Goal: Task Accomplishment & Management: Use online tool/utility

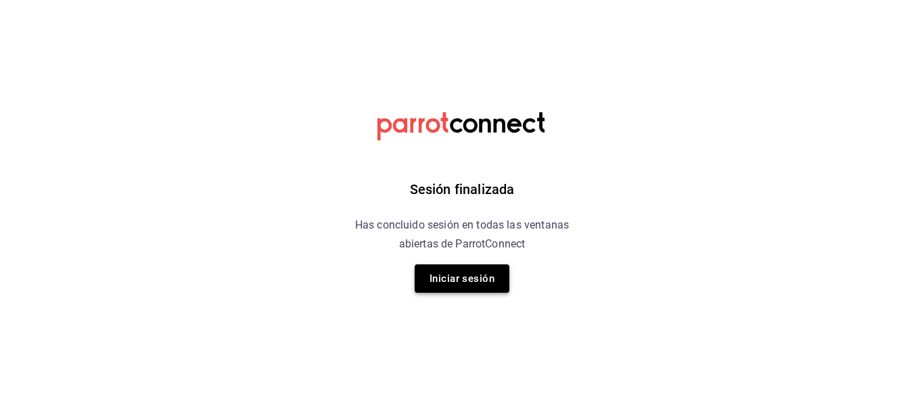
click at [487, 270] on button "Iniciar sesión" at bounding box center [461, 278] width 95 height 28
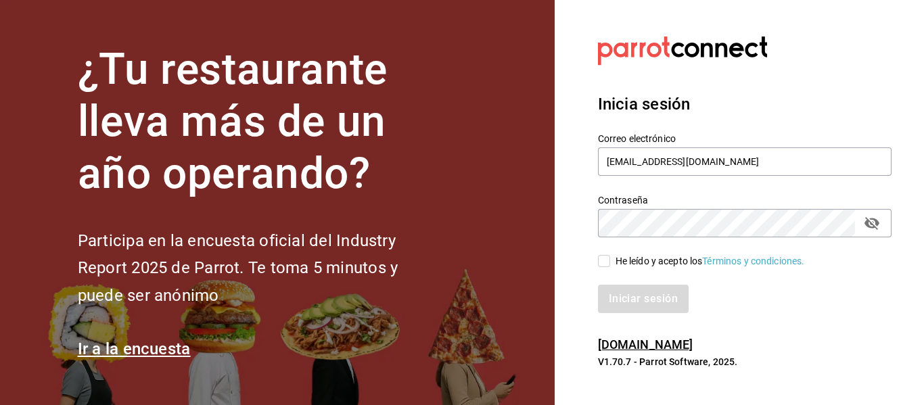
click at [601, 262] on input "He leído y acepto los Términos y condiciones." at bounding box center [604, 261] width 12 height 12
checkbox input "true"
click at [650, 299] on button "Iniciar sesión" at bounding box center [644, 299] width 92 height 28
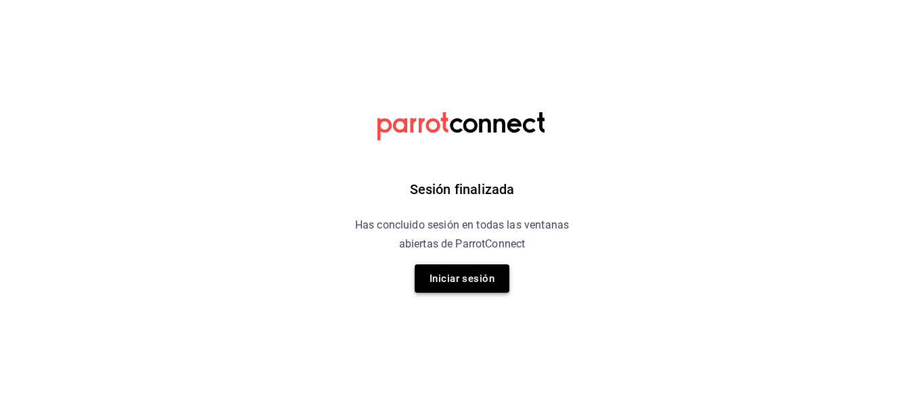
click at [464, 277] on button "Iniciar sesión" at bounding box center [461, 278] width 95 height 28
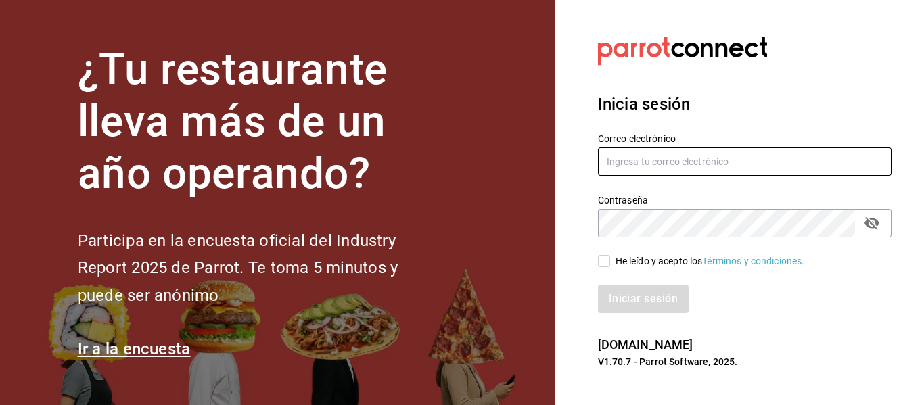
type input "mochomos.puebla@grupocosteno.com"
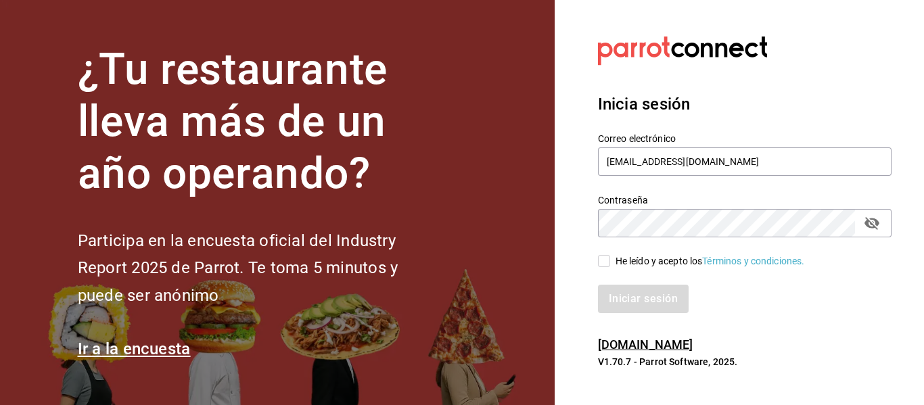
click at [604, 261] on input "He leído y acepto los Términos y condiciones." at bounding box center [604, 261] width 12 height 12
checkbox input "true"
click at [625, 295] on button "Iniciar sesión" at bounding box center [644, 299] width 92 height 28
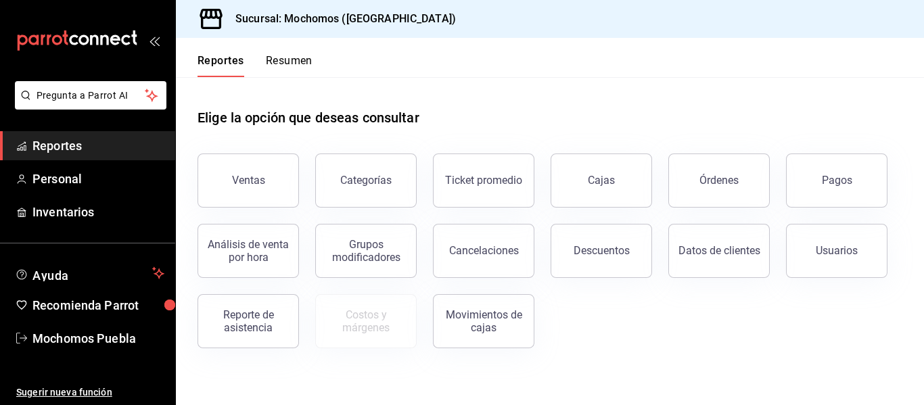
click at [70, 145] on span "Reportes" at bounding box center [98, 146] width 132 height 18
click at [725, 174] on div "Órdenes" at bounding box center [718, 180] width 39 height 13
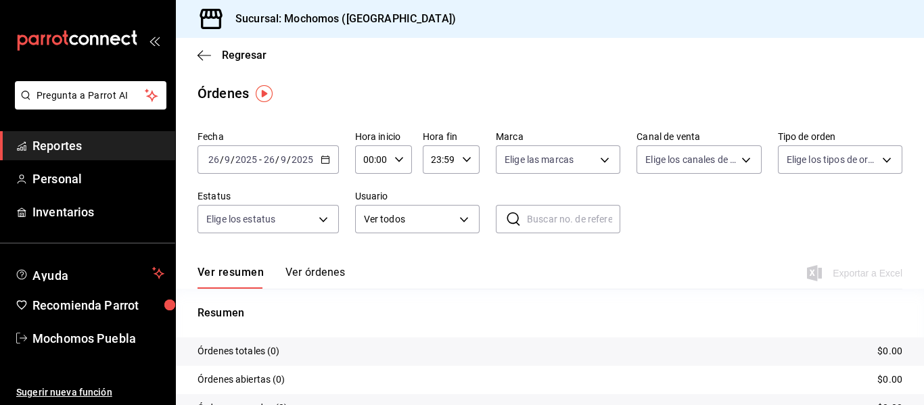
click at [323, 160] on icon "button" at bounding box center [324, 159] width 9 height 9
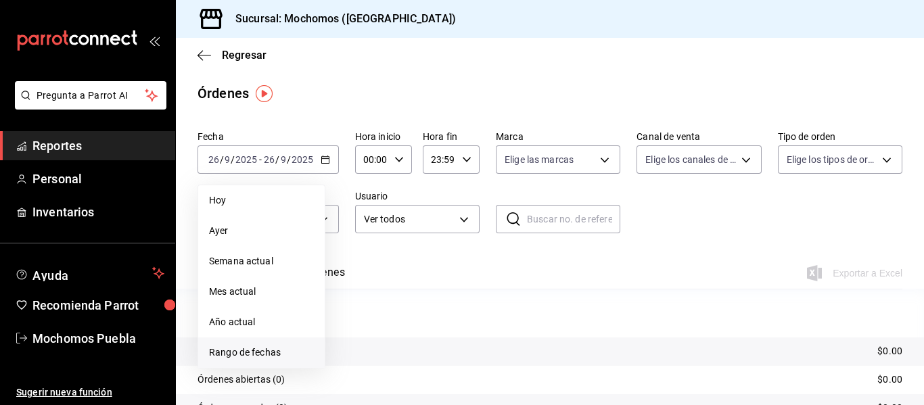
click at [251, 353] on span "Rango de fechas" at bounding box center [261, 352] width 105 height 14
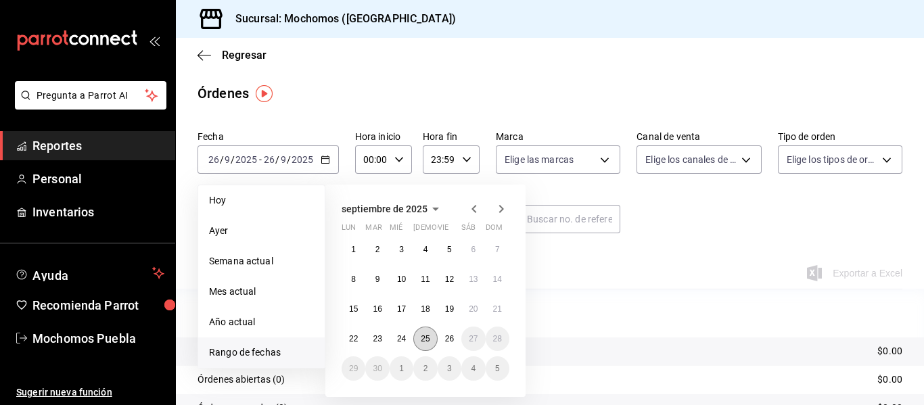
click at [428, 349] on button "25" at bounding box center [425, 339] width 24 height 24
click at [448, 338] on abbr "26" at bounding box center [449, 338] width 9 height 9
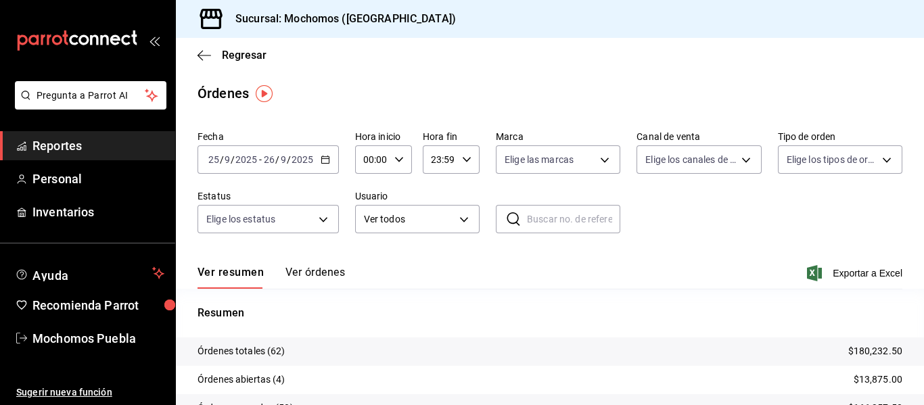
click at [400, 156] on icon "button" at bounding box center [398, 159] width 9 height 9
click at [367, 254] on span "04" at bounding box center [368, 254] width 6 height 11
type input "04:00"
click at [650, 219] on div at bounding box center [462, 202] width 924 height 405
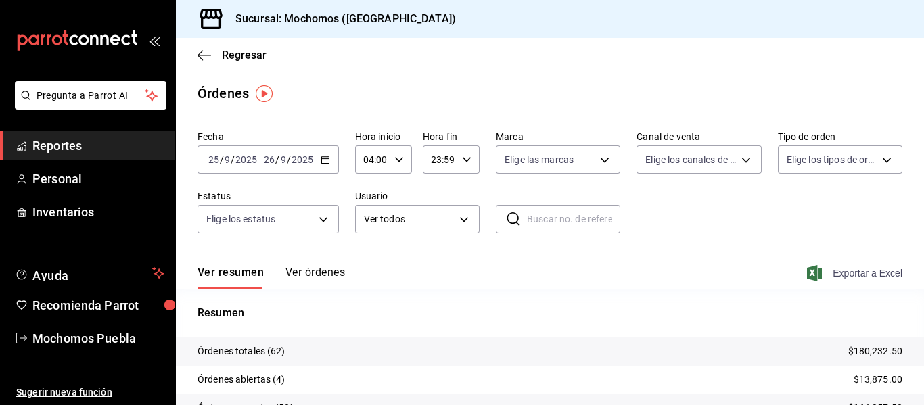
click at [836, 272] on span "Exportar a Excel" at bounding box center [855, 273] width 93 height 16
click at [92, 149] on span "Reportes" at bounding box center [98, 146] width 132 height 18
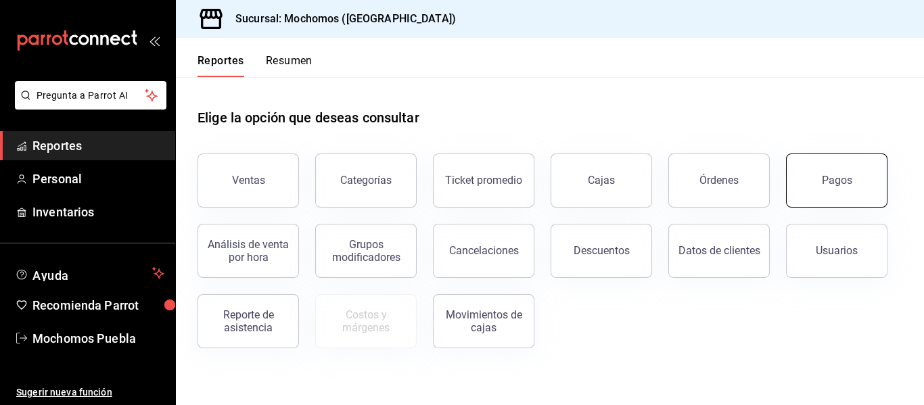
click at [831, 192] on button "Pagos" at bounding box center [836, 180] width 101 height 54
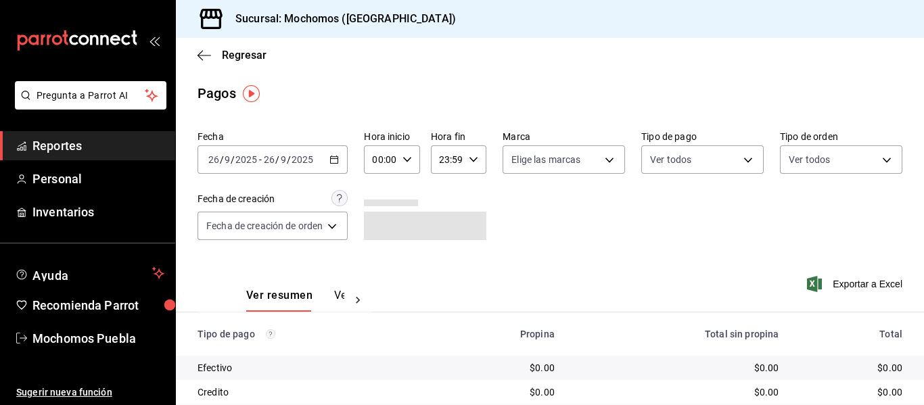
click at [335, 158] on \(Stroke\) "button" at bounding box center [334, 158] width 7 height 1
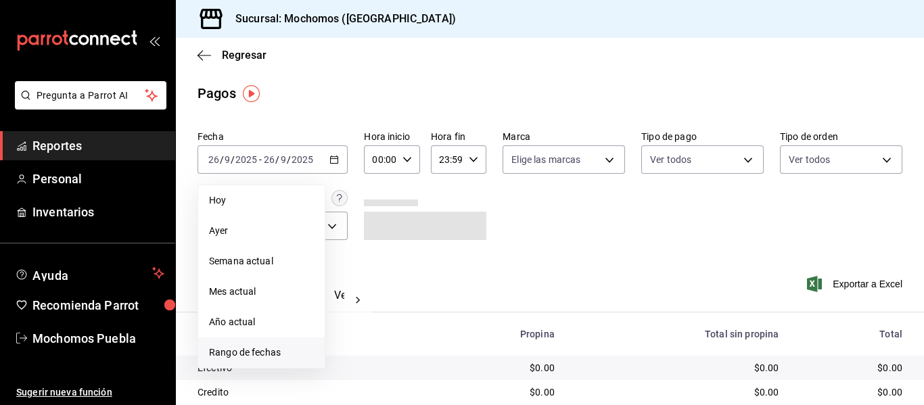
click at [239, 355] on span "Rango de fechas" at bounding box center [261, 352] width 105 height 14
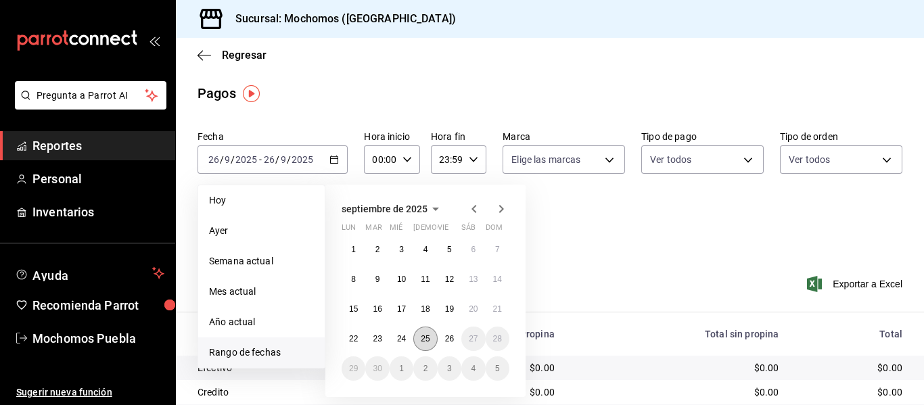
click at [421, 339] on abbr "25" at bounding box center [425, 338] width 9 height 9
click at [448, 337] on abbr "26" at bounding box center [449, 338] width 9 height 9
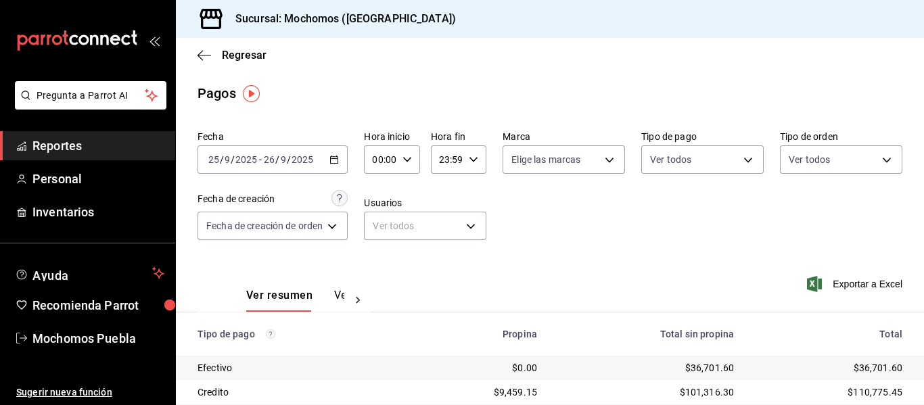
click at [408, 159] on \(Stroke\) "button" at bounding box center [407, 159] width 8 height 5
click at [377, 200] on span "04" at bounding box center [379, 201] width 5 height 11
type input "04:00"
click at [739, 249] on div at bounding box center [462, 202] width 924 height 405
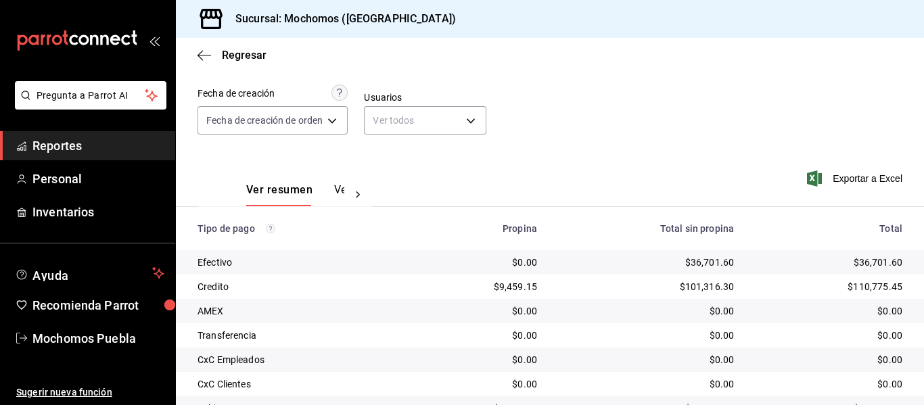
scroll to position [216, 0]
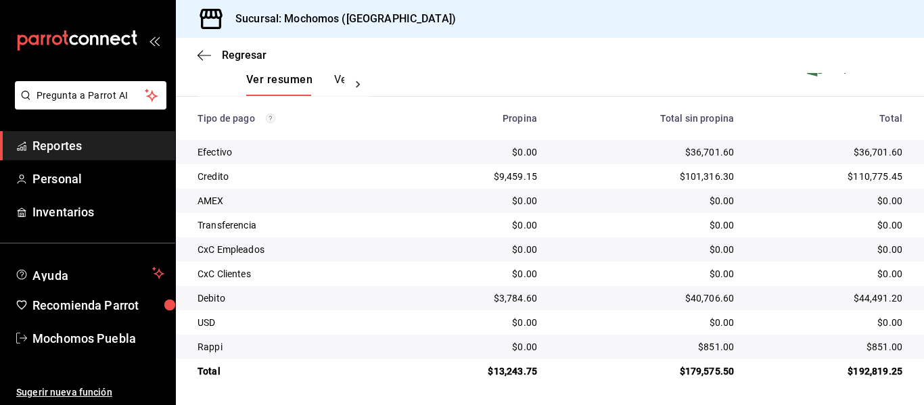
click at [113, 149] on span "Reportes" at bounding box center [98, 146] width 132 height 18
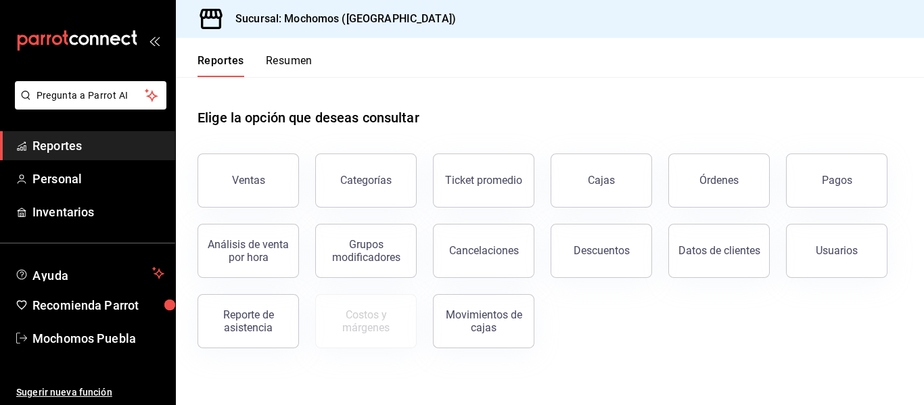
click at [113, 149] on span "Reportes" at bounding box center [98, 146] width 132 height 18
click at [594, 252] on div "Descuentos" at bounding box center [601, 250] width 56 height 13
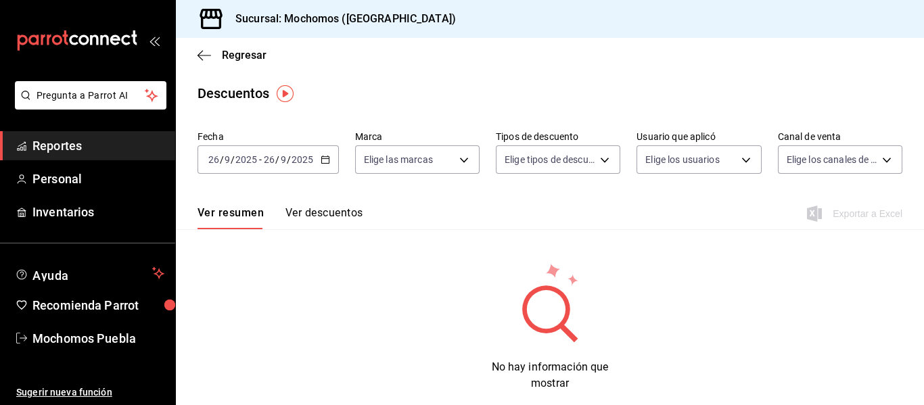
click at [327, 156] on \(Stroke\) "button" at bounding box center [325, 159] width 8 height 7
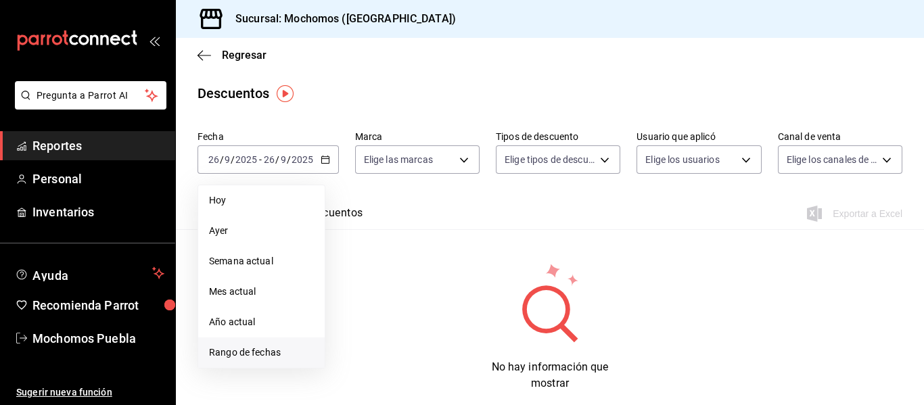
click at [266, 351] on span "Rango de fechas" at bounding box center [261, 352] width 105 height 14
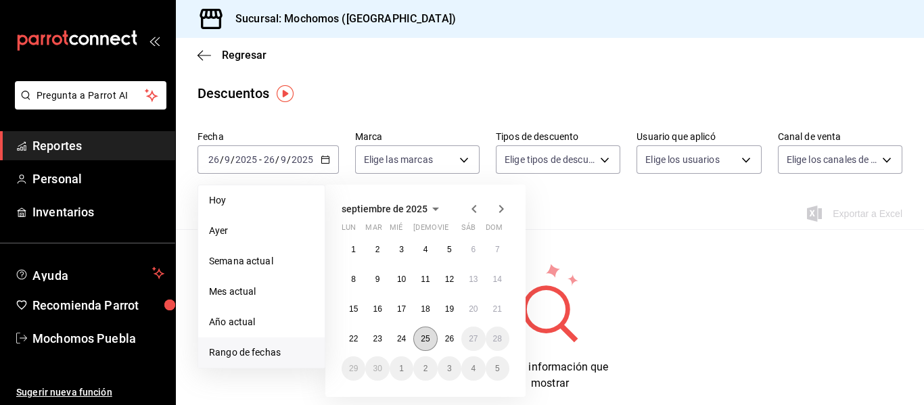
click at [429, 337] on button "25" at bounding box center [425, 339] width 24 height 24
click at [446, 337] on abbr "26" at bounding box center [449, 338] width 9 height 9
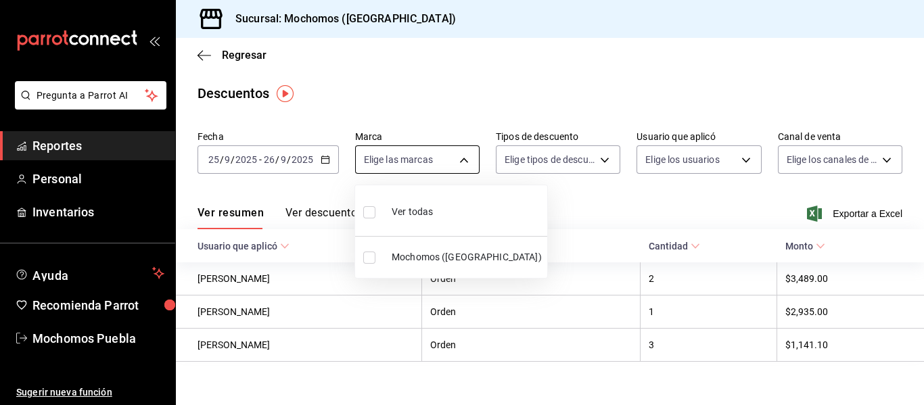
click at [463, 159] on body "Pregunta a Parrot AI Reportes Personal Inventarios Ayuda Recomienda Parrot Moch…" at bounding box center [462, 202] width 924 height 405
click at [543, 201] on div at bounding box center [462, 202] width 924 height 405
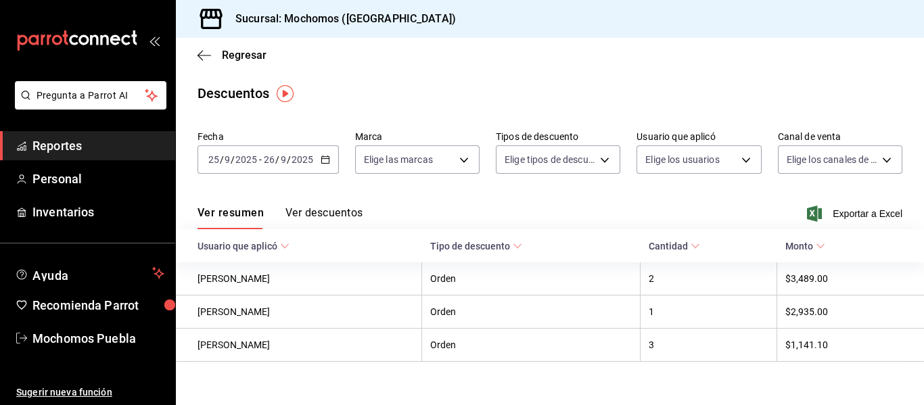
click at [323, 159] on icon "button" at bounding box center [324, 159] width 9 height 9
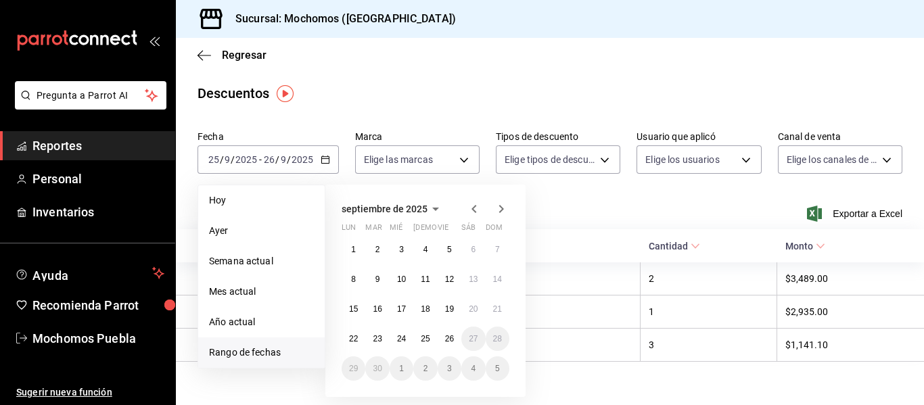
click at [255, 352] on span "Rango de fechas" at bounding box center [261, 352] width 105 height 14
click at [423, 337] on abbr "25" at bounding box center [425, 338] width 9 height 9
click at [454, 338] on button "26" at bounding box center [449, 339] width 24 height 24
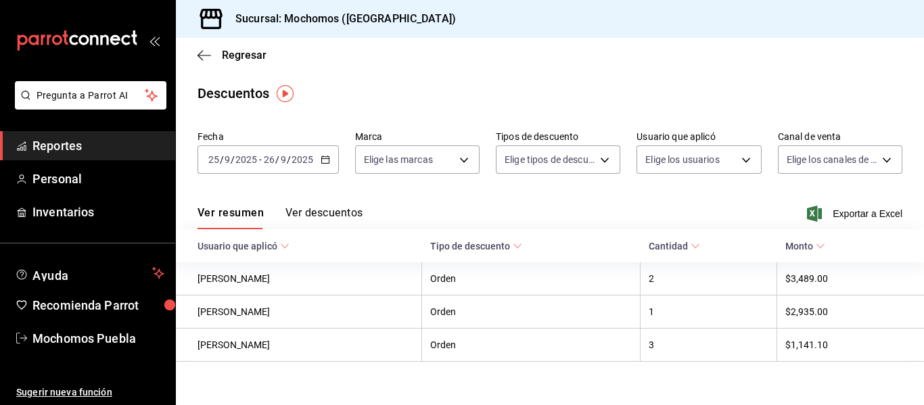
click at [339, 210] on button "Ver descuentos" at bounding box center [323, 217] width 77 height 23
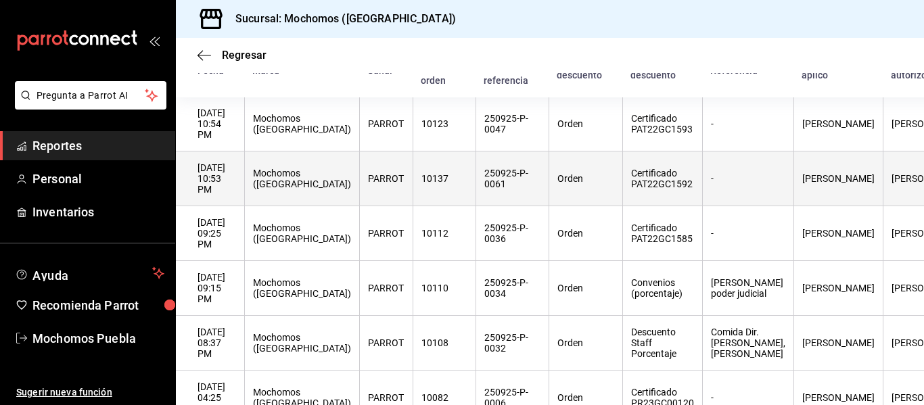
scroll to position [180, 0]
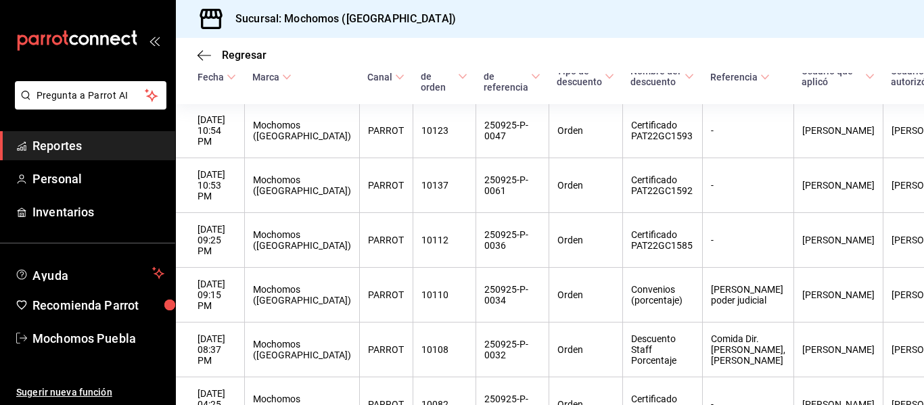
click at [69, 141] on span "Reportes" at bounding box center [98, 146] width 132 height 18
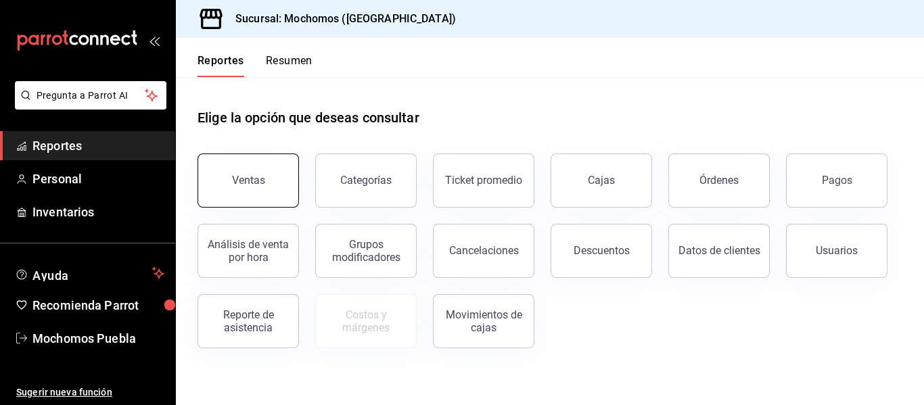
click at [257, 176] on div "Ventas" at bounding box center [248, 180] width 33 height 13
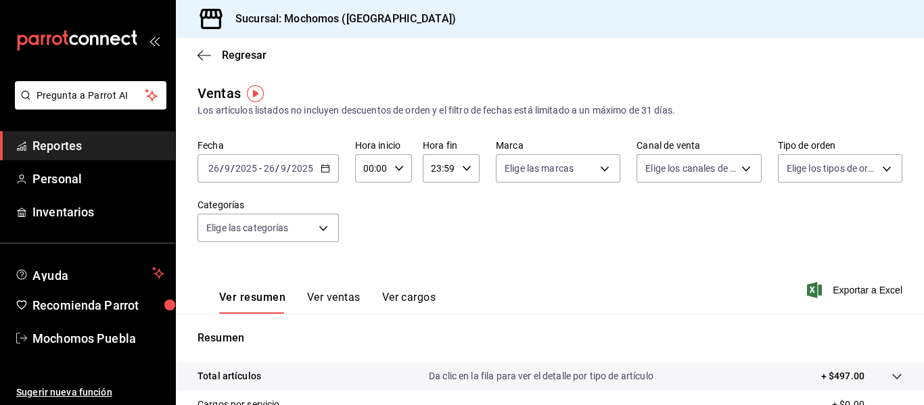
click at [323, 170] on icon "button" at bounding box center [324, 168] width 9 height 9
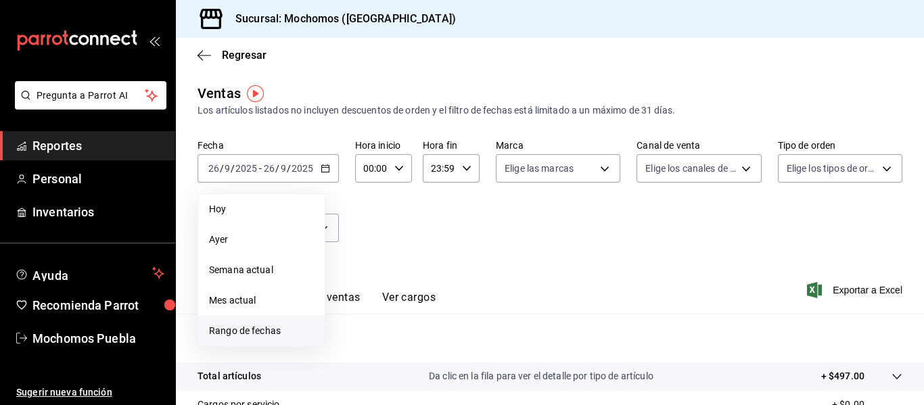
click at [249, 330] on span "Rango de fechas" at bounding box center [261, 331] width 105 height 14
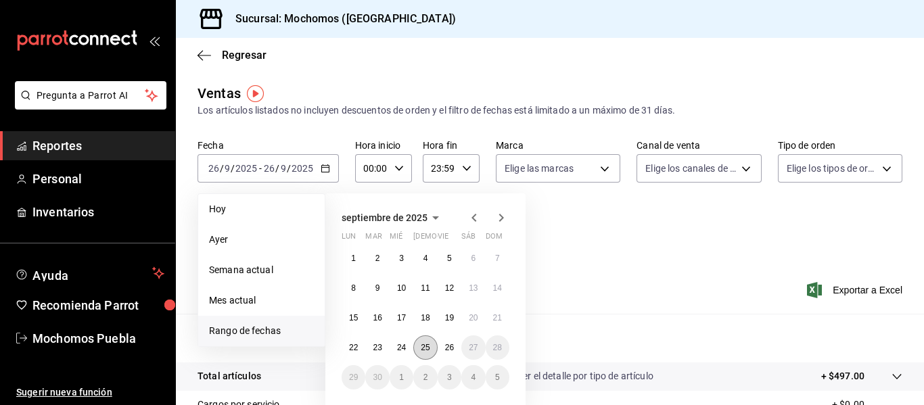
click at [423, 348] on abbr "25" at bounding box center [425, 347] width 9 height 9
click at [452, 354] on button "26" at bounding box center [449, 347] width 24 height 24
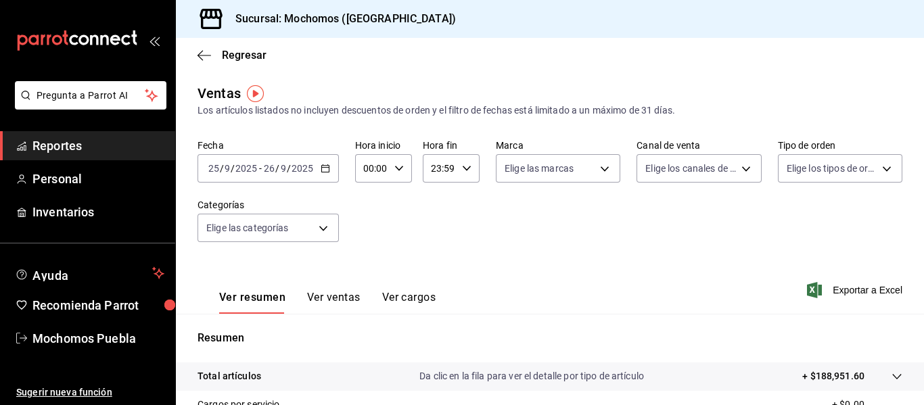
click at [394, 164] on icon "button" at bounding box center [398, 168] width 9 height 9
click at [368, 264] on span "04" at bounding box center [368, 264] width 6 height 11
type input "04:00"
click at [835, 291] on div at bounding box center [462, 202] width 924 height 405
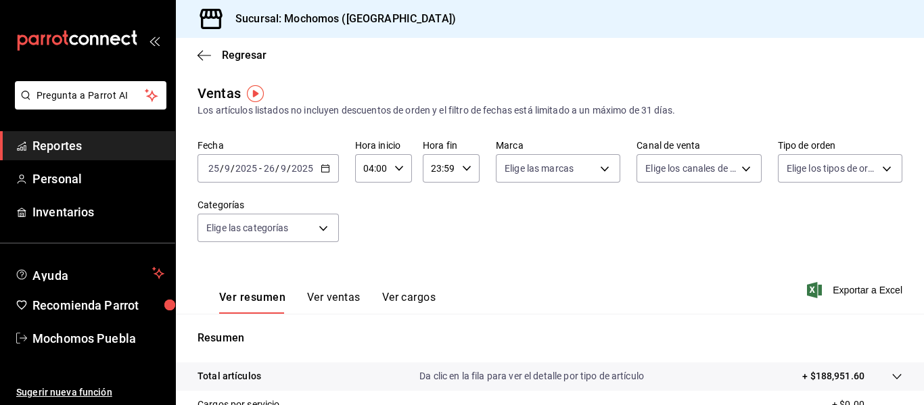
click at [835, 291] on span "Exportar a Excel" at bounding box center [855, 290] width 93 height 16
click at [99, 145] on span "Reportes" at bounding box center [98, 146] width 132 height 18
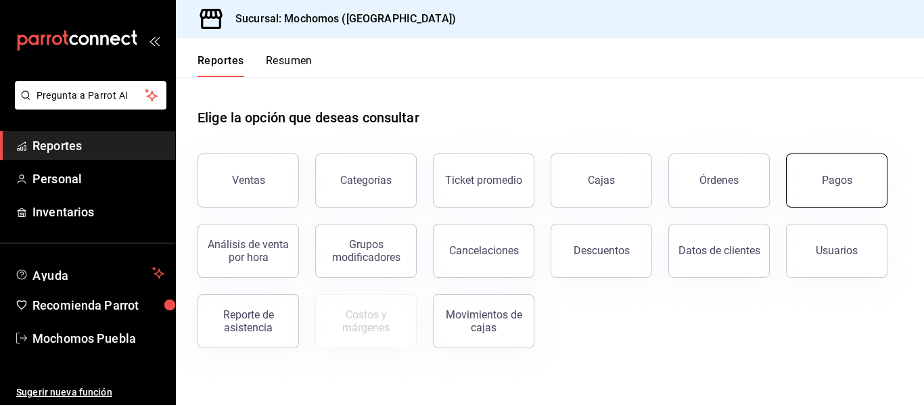
click at [813, 189] on button "Pagos" at bounding box center [836, 180] width 101 height 54
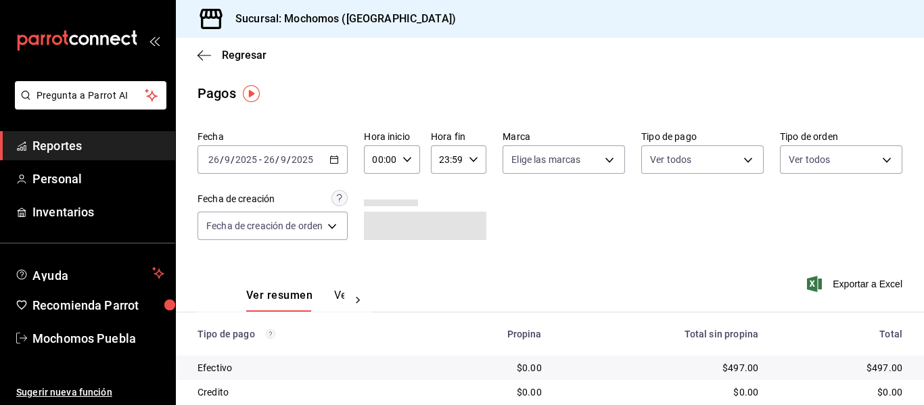
click at [337, 156] on \(Stroke\) "button" at bounding box center [334, 159] width 8 height 7
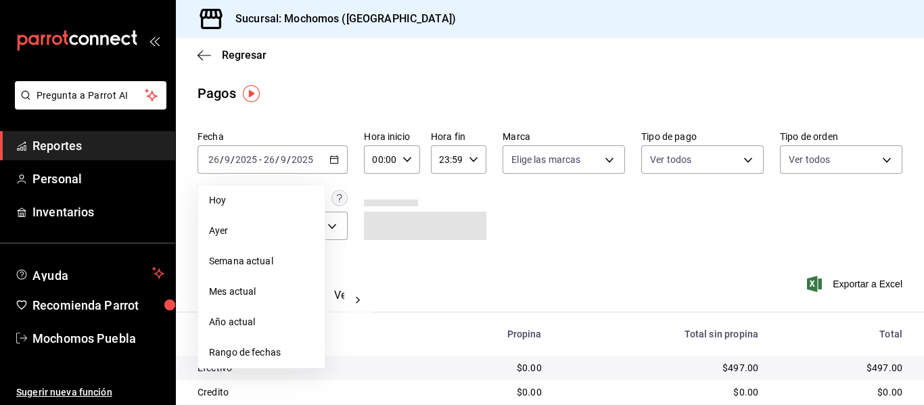
click at [264, 350] on span "Rango de fechas" at bounding box center [261, 352] width 105 height 14
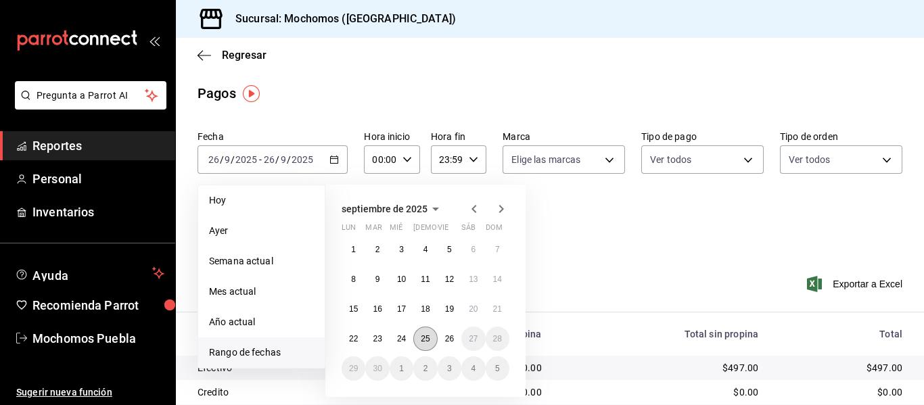
click at [430, 336] on button "25" at bounding box center [425, 339] width 24 height 24
click at [446, 336] on abbr "26" at bounding box center [449, 338] width 9 height 9
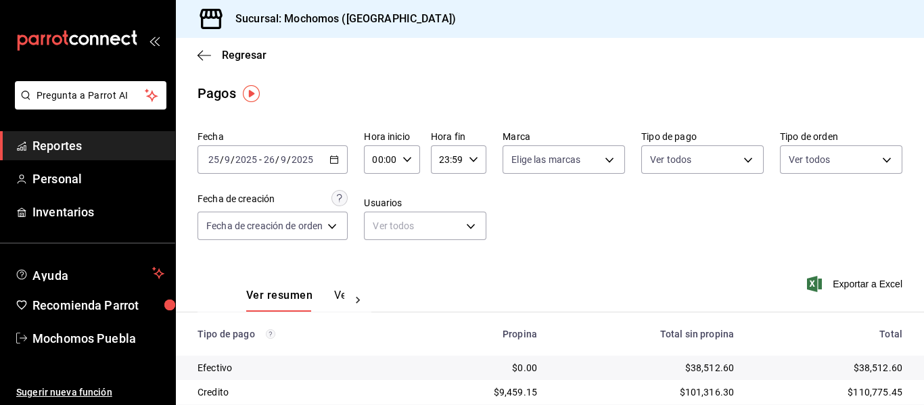
click at [408, 159] on \(Stroke\) "button" at bounding box center [407, 159] width 8 height 5
click at [381, 266] on span "04" at bounding box center [379, 265] width 5 height 11
type input "04:00"
click at [839, 281] on div at bounding box center [462, 202] width 924 height 405
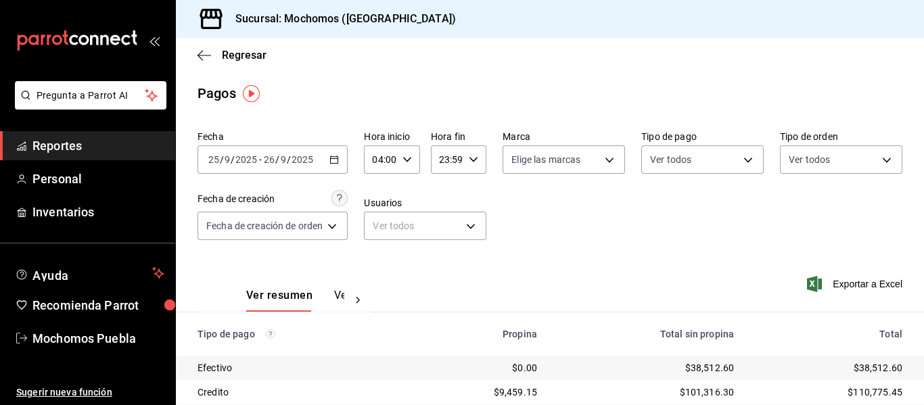
click at [839, 281] on span "Exportar a Excel" at bounding box center [855, 284] width 93 height 16
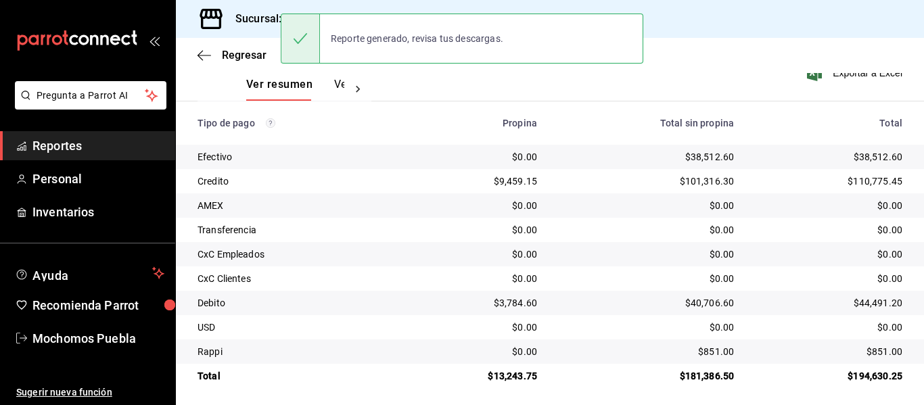
scroll to position [216, 0]
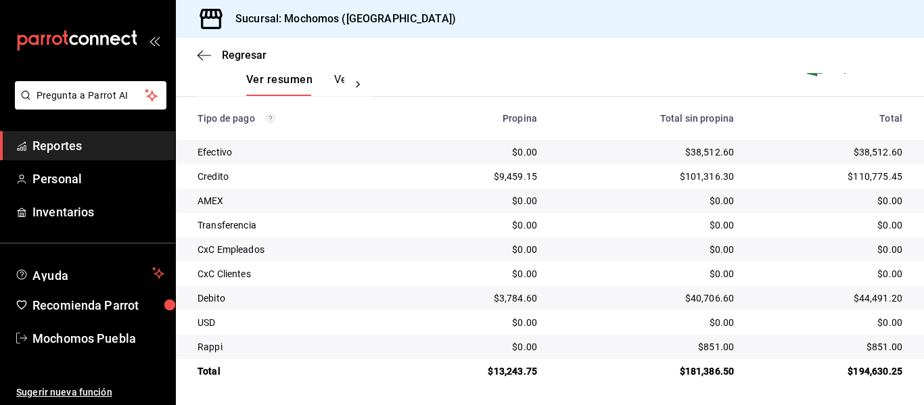
click at [114, 147] on span "Reportes" at bounding box center [98, 146] width 132 height 18
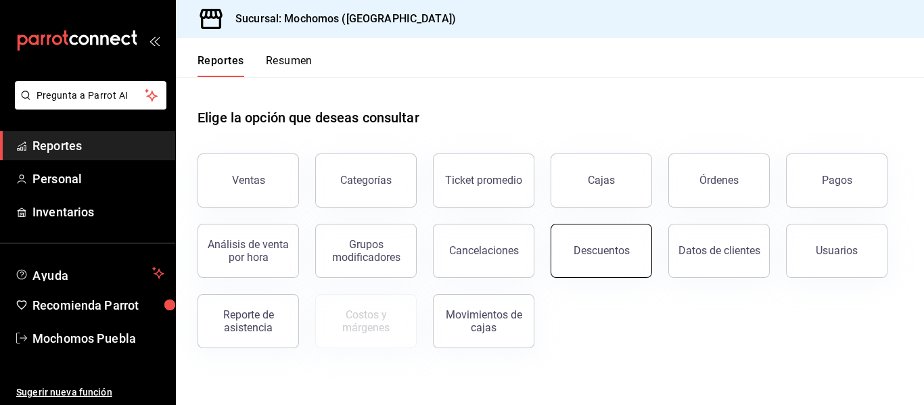
click at [574, 239] on button "Descuentos" at bounding box center [600, 251] width 101 height 54
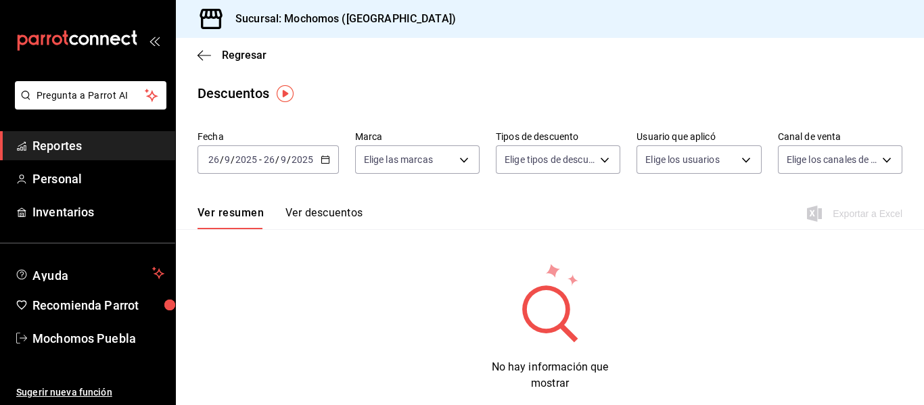
click at [321, 159] on \(Stroke\) "button" at bounding box center [325, 159] width 8 height 7
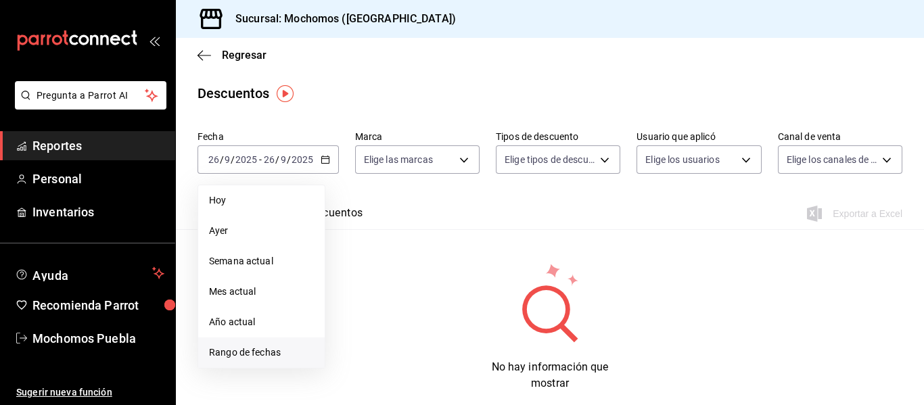
click at [268, 351] on span "Rango de fechas" at bounding box center [261, 352] width 105 height 14
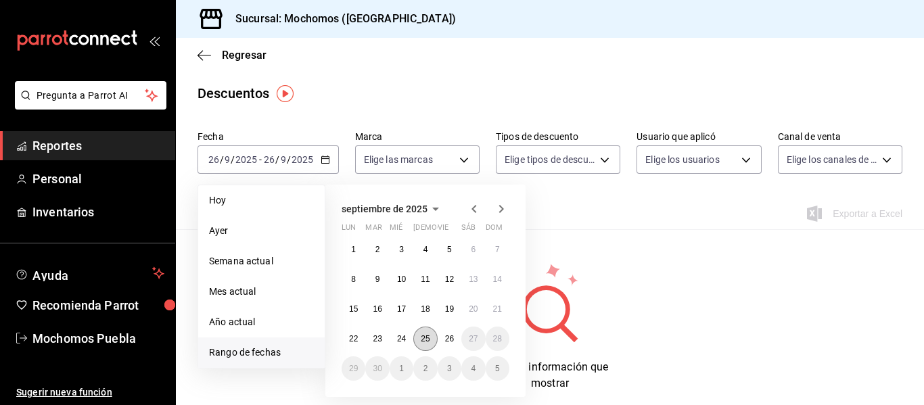
click at [427, 343] on button "25" at bounding box center [425, 339] width 24 height 24
click at [446, 341] on abbr "26" at bounding box center [449, 338] width 9 height 9
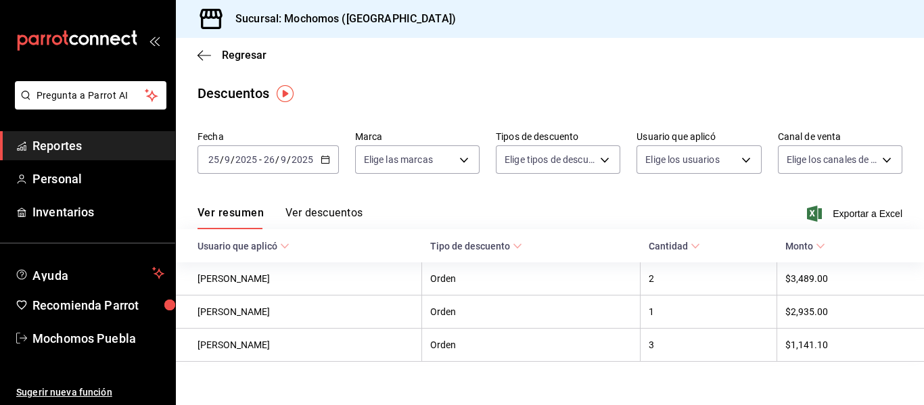
click at [339, 210] on button "Ver descuentos" at bounding box center [323, 217] width 77 height 23
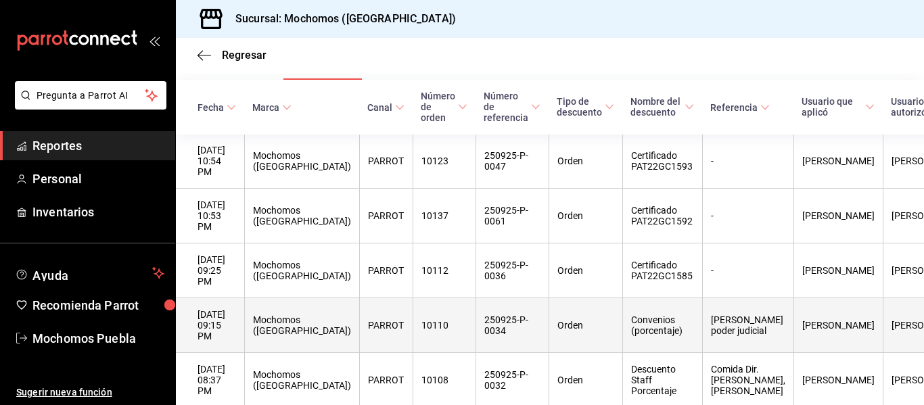
scroll to position [148, 0]
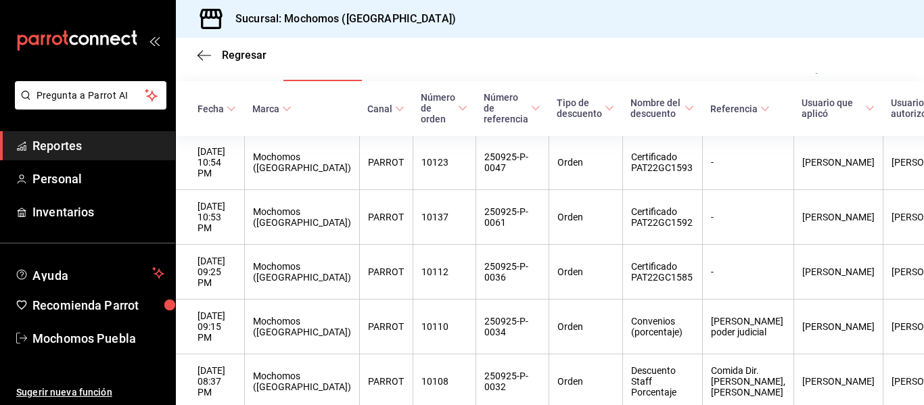
click at [102, 141] on span "Reportes" at bounding box center [98, 146] width 132 height 18
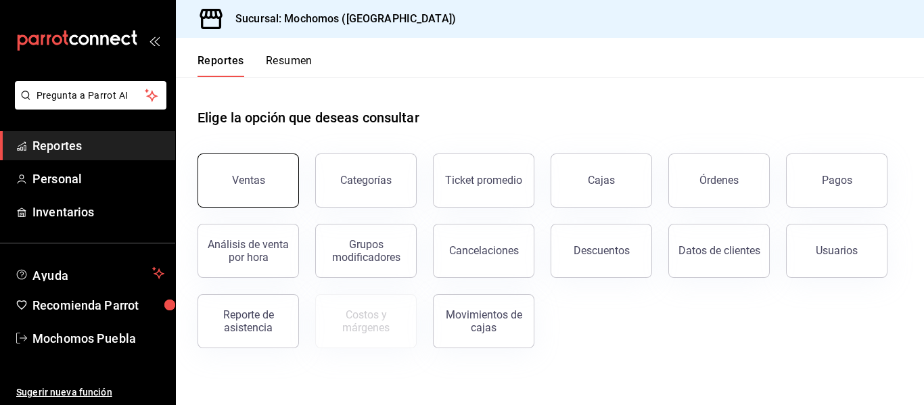
click at [250, 172] on button "Ventas" at bounding box center [247, 180] width 101 height 54
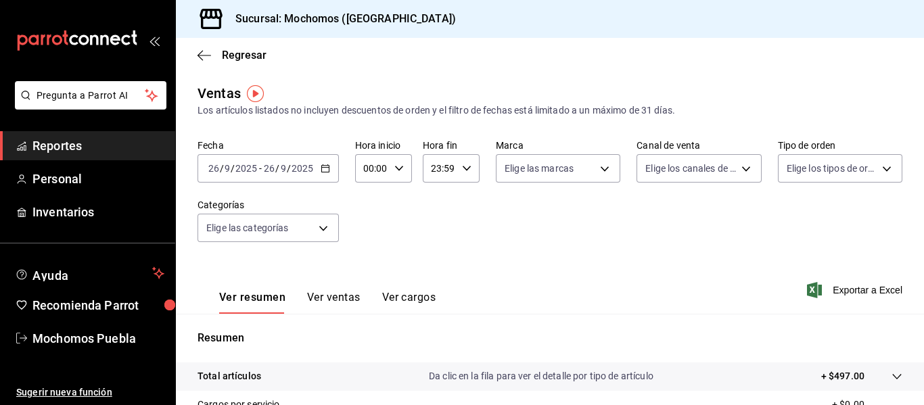
click at [324, 170] on icon "button" at bounding box center [324, 168] width 9 height 9
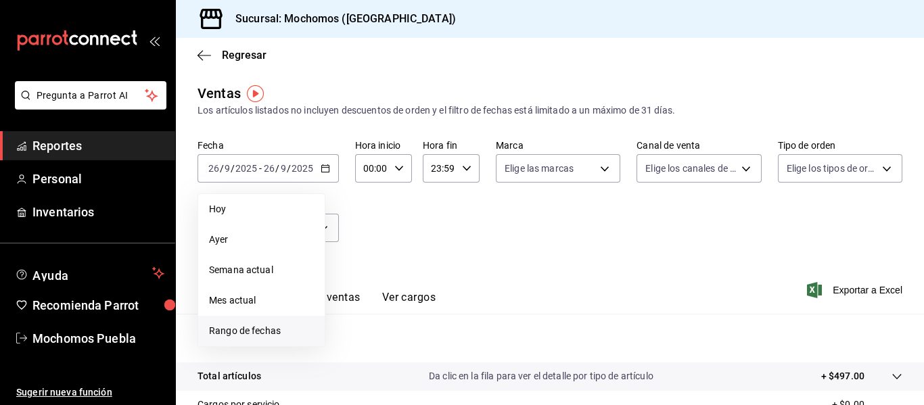
click at [265, 335] on span "Rango de fechas" at bounding box center [261, 331] width 105 height 14
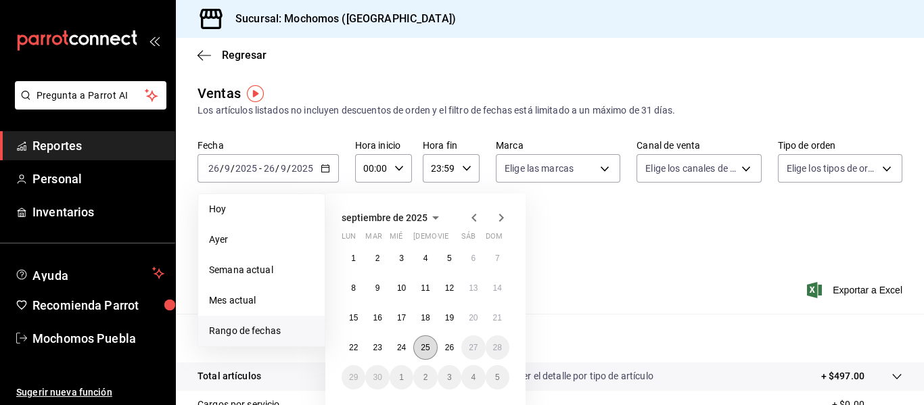
click at [422, 341] on button "25" at bounding box center [425, 347] width 24 height 24
click at [450, 347] on abbr "26" at bounding box center [449, 347] width 9 height 9
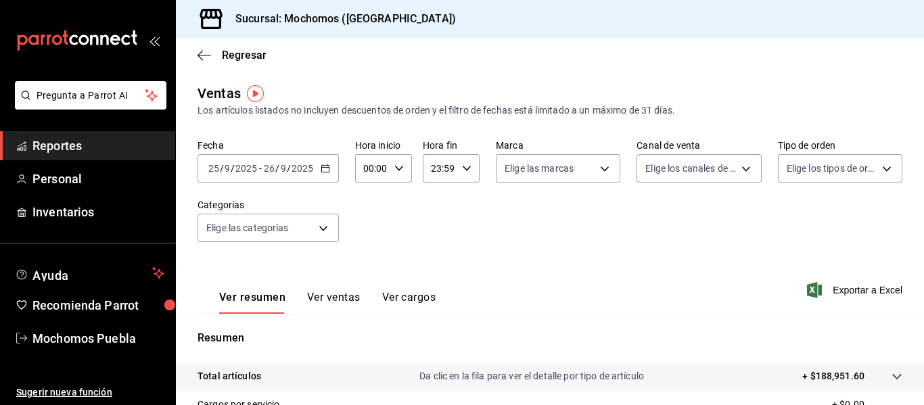
click at [394, 168] on icon "button" at bounding box center [398, 168] width 9 height 9
click at [369, 262] on span "04" at bounding box center [368, 262] width 6 height 11
type input "04:00"
click at [686, 254] on div at bounding box center [462, 202] width 924 height 405
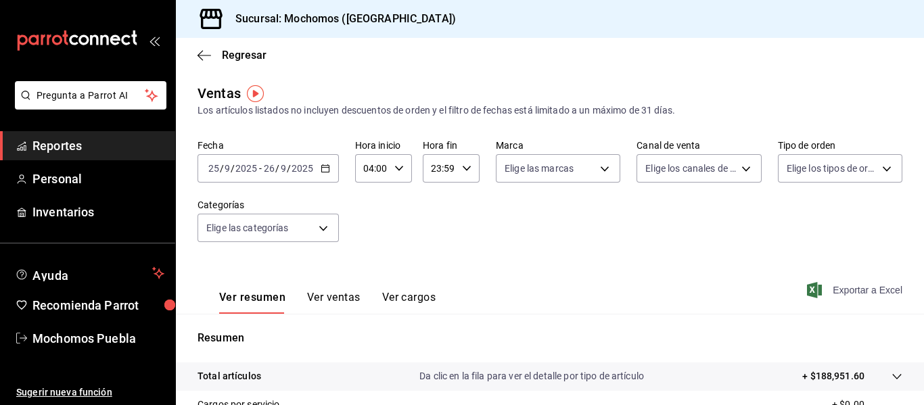
click at [831, 289] on span "Exportar a Excel" at bounding box center [855, 290] width 93 height 16
click at [76, 139] on span "Reportes" at bounding box center [98, 146] width 132 height 18
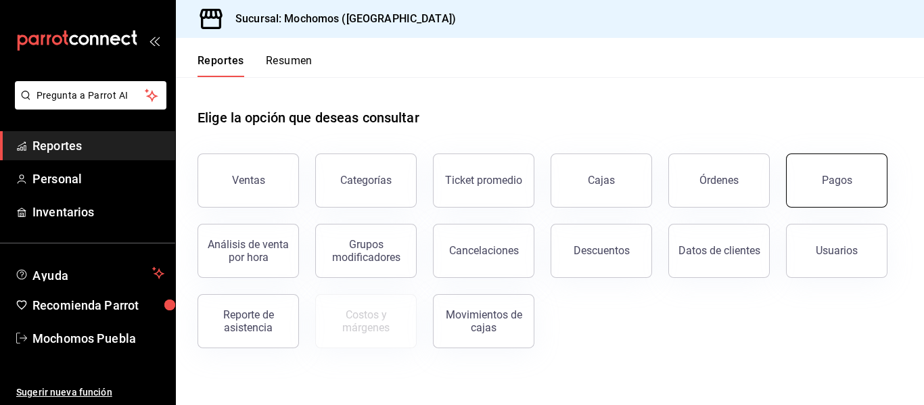
click at [816, 187] on button "Pagos" at bounding box center [836, 180] width 101 height 54
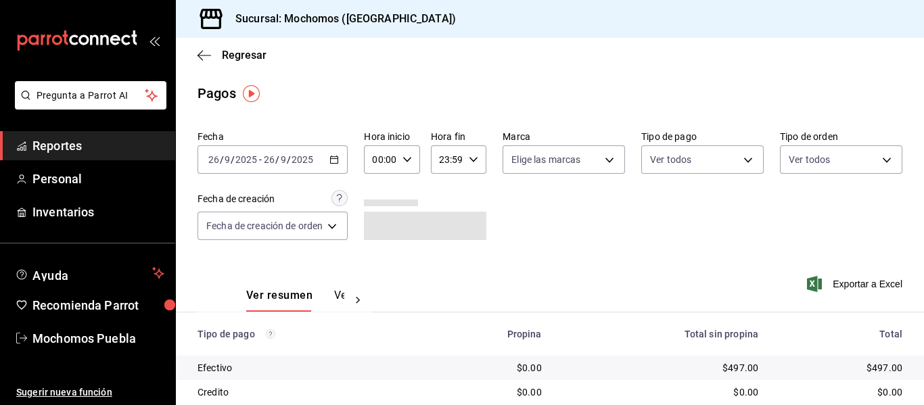
click at [336, 158] on \(Stroke\) "button" at bounding box center [334, 158] width 7 height 1
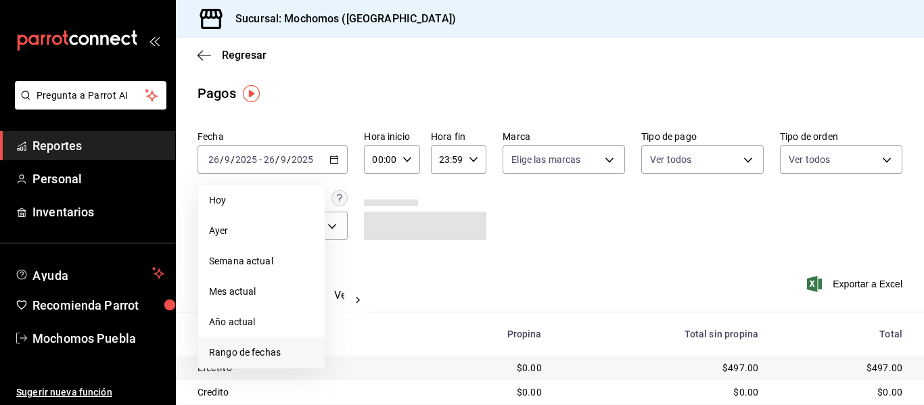
click at [258, 351] on span "Rango de fechas" at bounding box center [261, 352] width 105 height 14
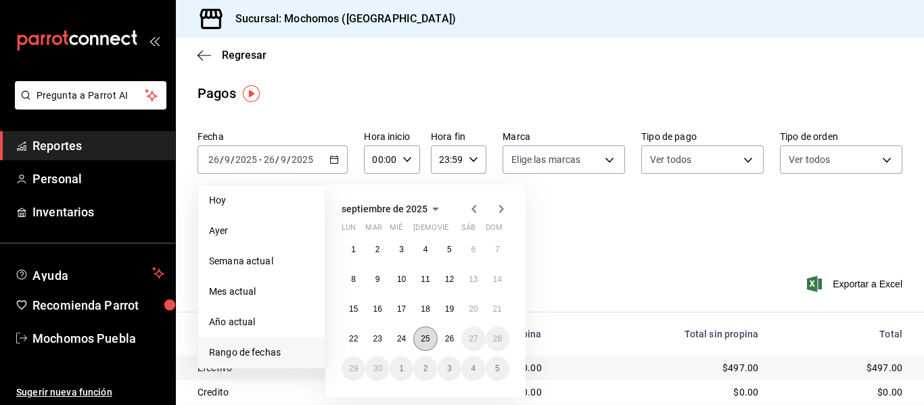
click at [425, 338] on abbr "25" at bounding box center [425, 338] width 9 height 9
click at [453, 339] on abbr "26" at bounding box center [449, 338] width 9 height 9
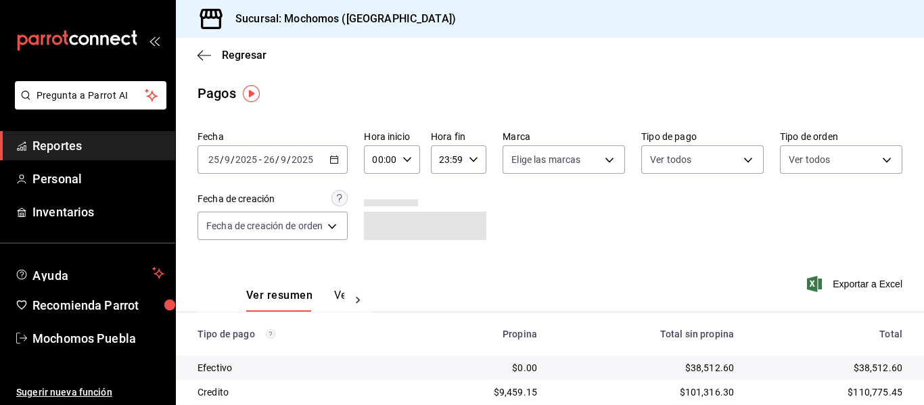
click at [407, 155] on icon "button" at bounding box center [406, 159] width 9 height 9
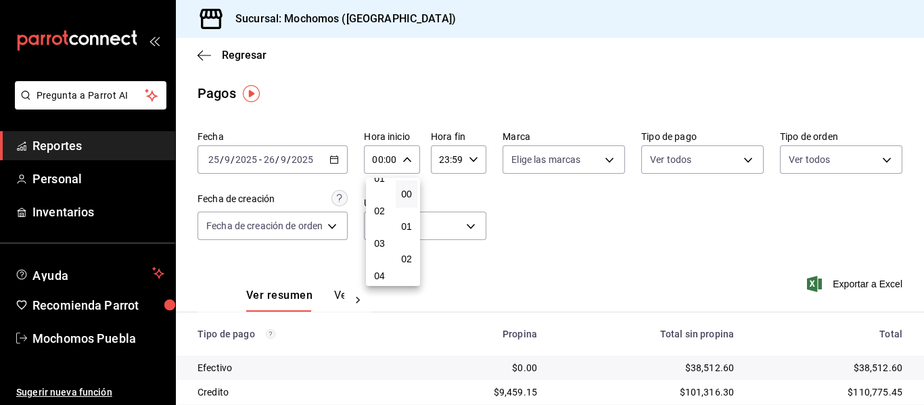
scroll to position [49, 0]
click at [377, 274] on span "04" at bounding box center [379, 275] width 5 height 11
type input "04:00"
click at [711, 224] on div at bounding box center [462, 202] width 924 height 405
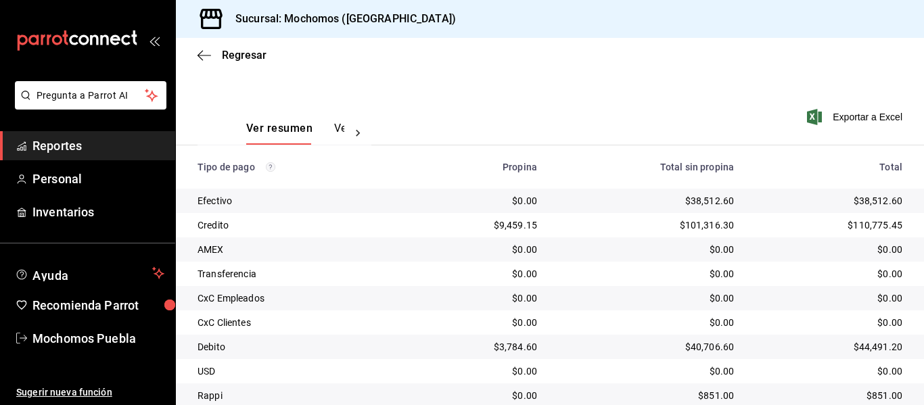
scroll to position [166, 0]
